Goal: Task Accomplishment & Management: Use online tool/utility

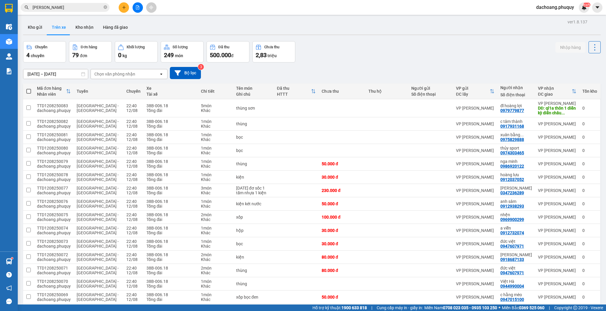
click at [123, 8] on icon "plus" at bounding box center [124, 7] width 4 height 4
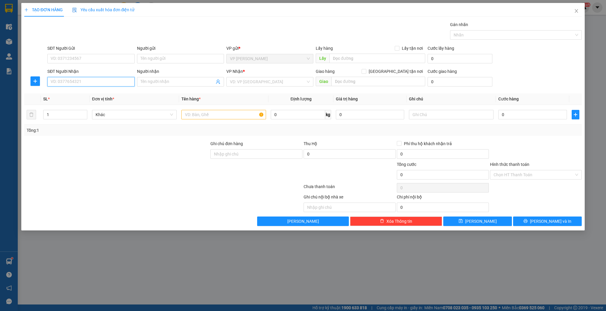
click at [95, 82] on input "SĐT Người Nhận" at bounding box center [90, 81] width 87 height 9
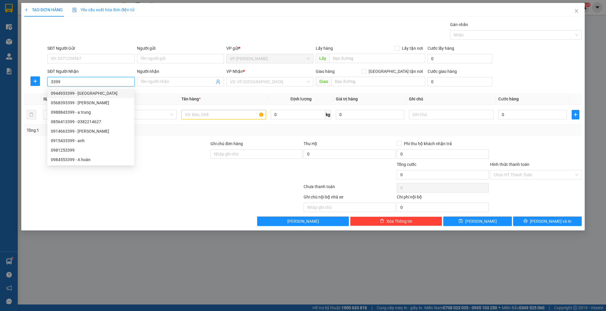
click at [88, 92] on div "0944933399 - [GEOGRAPHIC_DATA]" at bounding box center [91, 93] width 80 height 7
type input "0944933399"
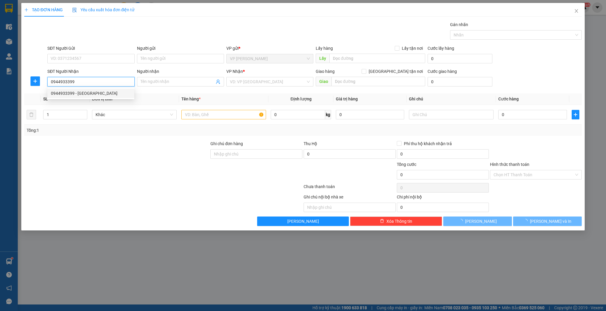
type input "anh phước"
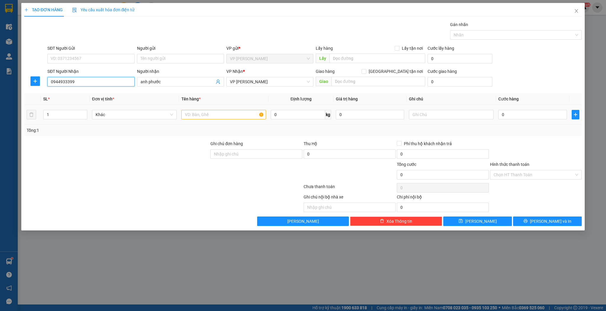
type input "0944933399"
click at [223, 124] on td at bounding box center [223, 115] width 89 height 20
click at [223, 122] on td at bounding box center [223, 115] width 89 height 20
click at [222, 115] on input "text" at bounding box center [223, 114] width 85 height 9
type input "t"
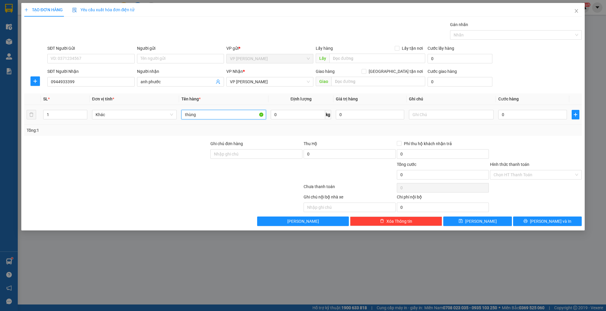
type input "thùng"
click at [554, 122] on td "0" at bounding box center [532, 115] width 73 height 20
click at [551, 118] on input "0" at bounding box center [532, 114] width 68 height 9
type input "5"
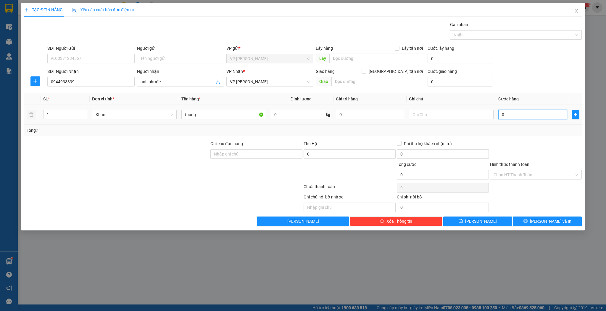
type input "5"
type input "50"
type input "50.000"
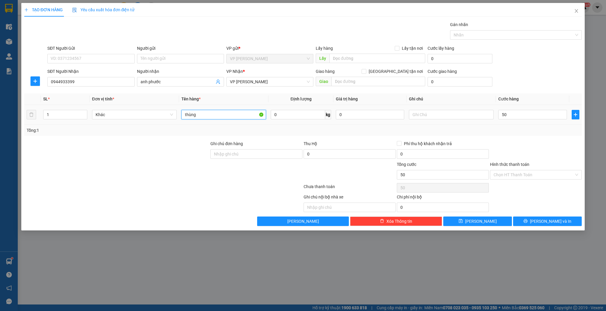
type input "50.000"
click at [222, 112] on input "thùng" at bounding box center [223, 114] width 85 height 9
type input "thùng màn hình"
click at [448, 215] on div "Transit Pickup Surcharge Ids Transit Deliver Surcharge Ids Transit Deliver Surc…" at bounding box center [302, 123] width 557 height 204
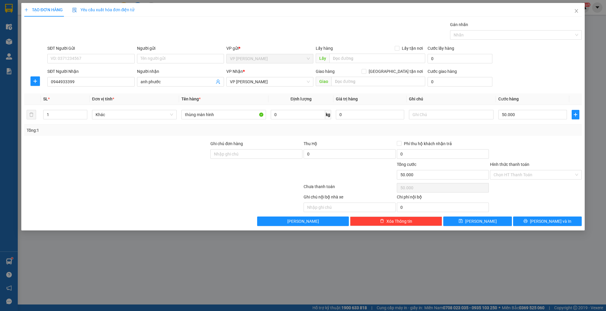
click at [452, 215] on div "Transit Pickup Surcharge Ids Transit Deliver Surcharge Ids Transit Deliver Surc…" at bounding box center [302, 123] width 557 height 204
click at [451, 216] on button "[PERSON_NAME]" at bounding box center [477, 220] width 69 height 9
type input "0"
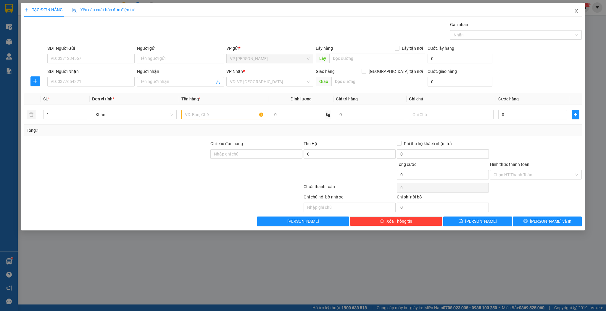
click at [581, 15] on span "Close" at bounding box center [576, 11] width 17 height 17
click at [579, 13] on div "Kết quả tìm kiếm ( 88 ) Bộ lọc Mã ĐH Trạng thái Món hàng Thu hộ Tổng cước Chưa …" at bounding box center [303, 7] width 606 height 15
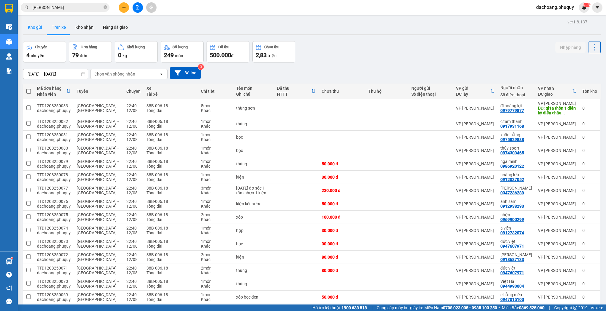
click at [32, 25] on button "Kho gửi" at bounding box center [35, 27] width 24 height 14
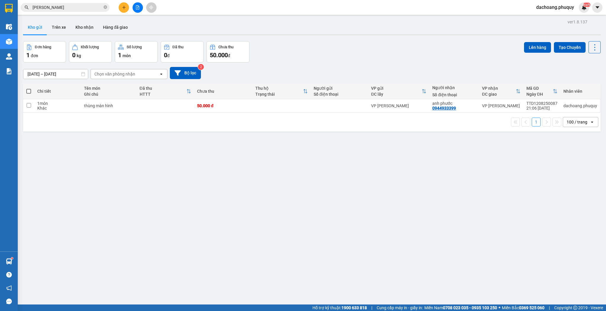
click at [97, 99] on td "thùng màn hình" at bounding box center [109, 105] width 56 height 13
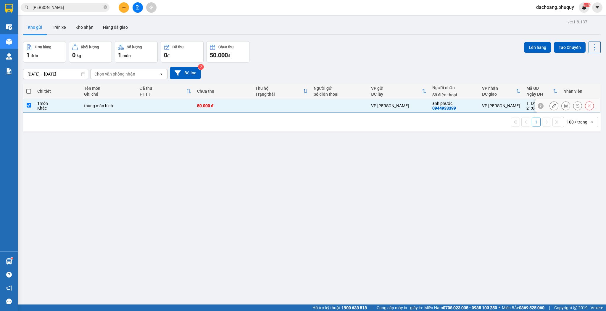
click at [97, 104] on div "thùng màn hình" at bounding box center [109, 105] width 50 height 5
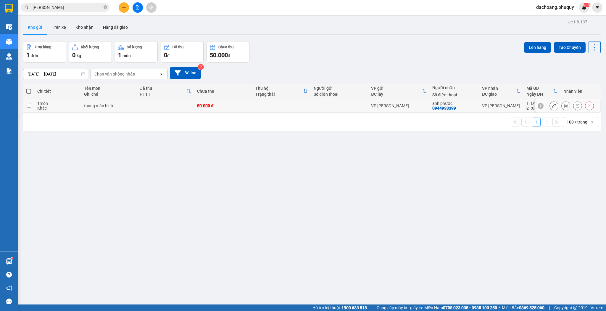
click at [99, 101] on td "thùng màn hình" at bounding box center [109, 105] width 56 height 13
checkbox input "true"
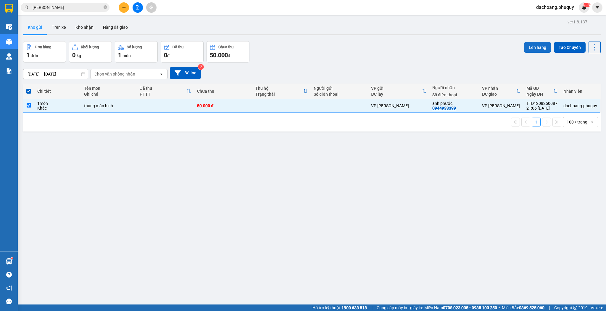
click at [524, 47] on button "Lên hàng" at bounding box center [537, 47] width 27 height 11
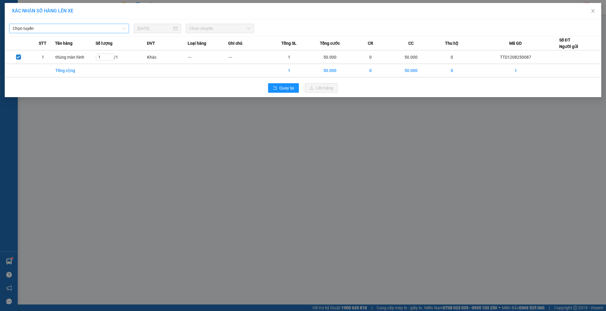
drag, startPoint x: 91, startPoint y: 26, endPoint x: 89, endPoint y: 28, distance: 3.1
click at [91, 26] on span "Chọn tuyến" at bounding box center [69, 28] width 113 height 9
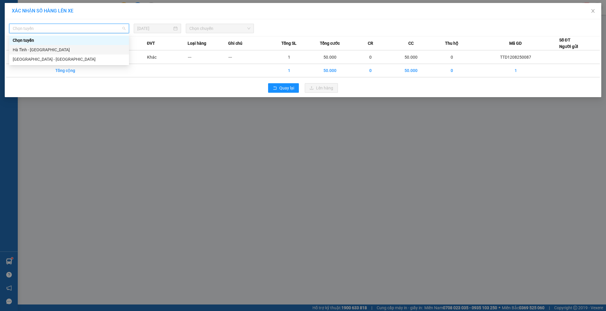
click at [47, 59] on div "[GEOGRAPHIC_DATA] - [GEOGRAPHIC_DATA]" at bounding box center [69, 59] width 113 height 7
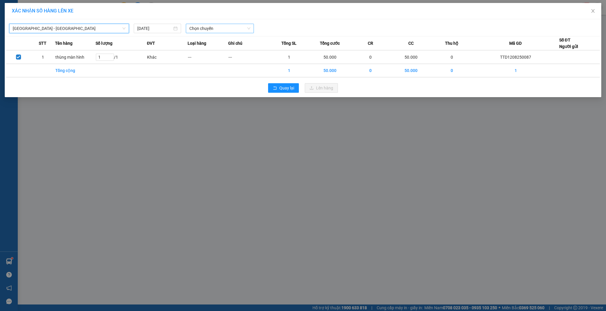
click at [204, 28] on span "Chọn chuyến" at bounding box center [219, 28] width 61 height 9
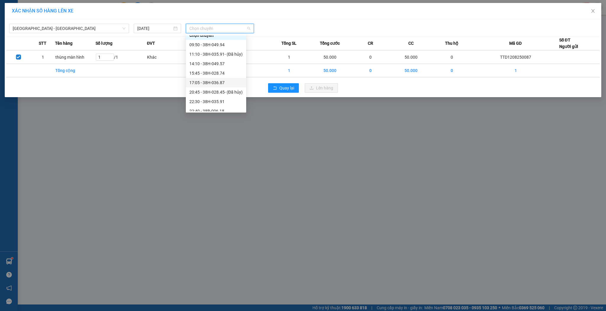
scroll to position [9, 0]
drag, startPoint x: 215, startPoint y: 105, endPoint x: 222, endPoint y: 128, distance: 23.9
click at [222, 128] on body "Kết quả tìm kiếm ( 88 ) Bộ lọc Mã ĐH Trạng thái Món hàng Thu hộ Tổng cước Chưa …" at bounding box center [303, 155] width 606 height 311
click at [224, 105] on div "22:40 - 38B-006.18" at bounding box center [215, 106] width 53 height 7
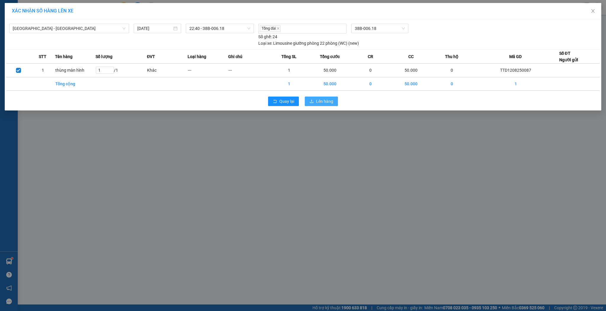
click at [323, 101] on span "Lên hàng" at bounding box center [324, 101] width 17 height 7
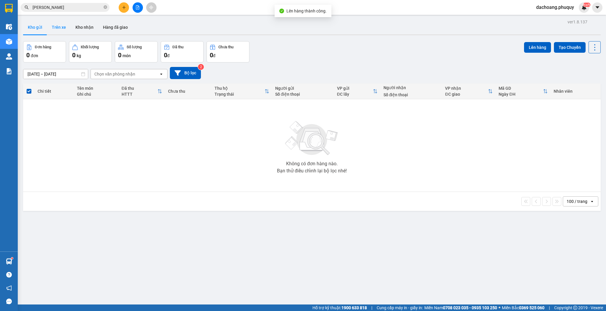
click at [61, 30] on button "Trên xe" at bounding box center [59, 27] width 24 height 14
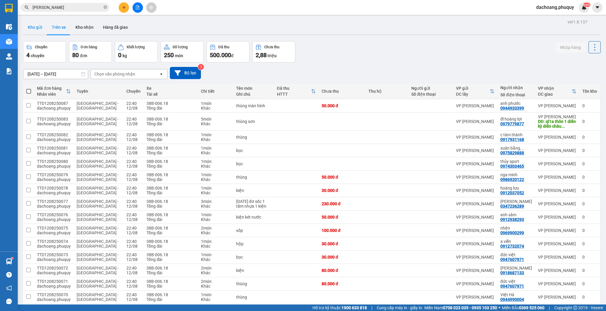
click at [30, 25] on button "Kho gửi" at bounding box center [35, 27] width 24 height 14
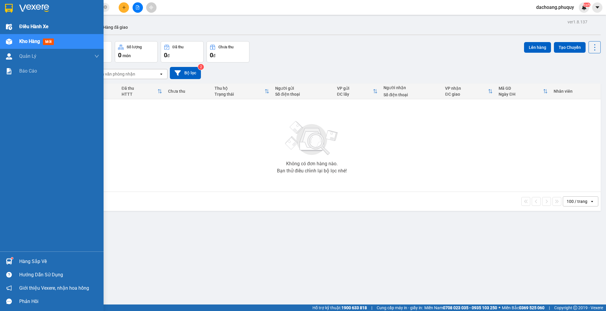
click at [5, 25] on div at bounding box center [9, 27] width 10 height 10
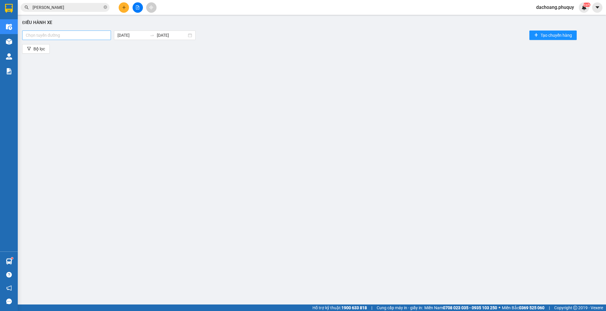
click at [105, 35] on div at bounding box center [67, 35] width 86 height 7
click at [70, 46] on div "[GEOGRAPHIC_DATA] - [GEOGRAPHIC_DATA]" at bounding box center [67, 46] width 83 height 7
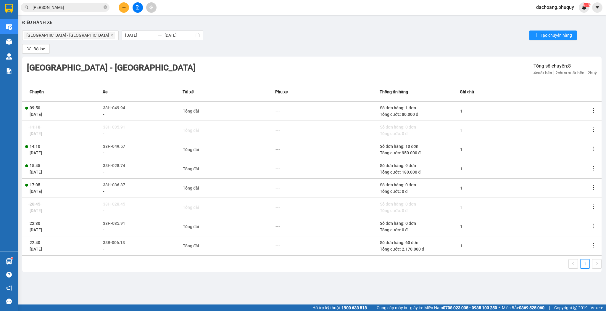
click at [596, 244] on td at bounding box center [595, 245] width 11 height 19
click at [592, 243] on icon "more" at bounding box center [593, 245] width 6 height 6
click at [583, 274] on li "Xem phơi" at bounding box center [577, 270] width 38 height 12
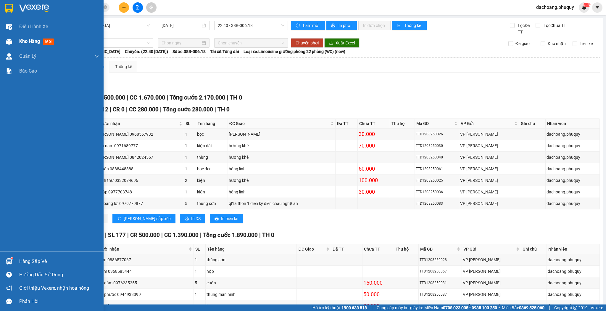
click at [2, 47] on div "Kho hàng mới" at bounding box center [52, 41] width 104 height 15
